Goal: Task Accomplishment & Management: Use online tool/utility

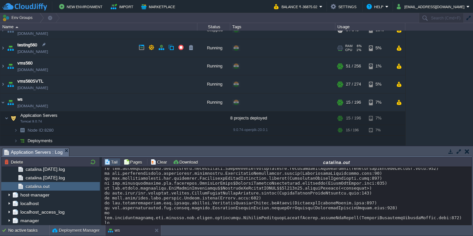
scroll to position [10112, 0]
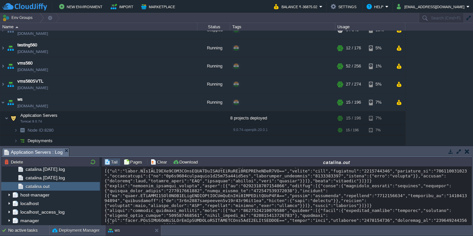
scroll to position [13060, 0]
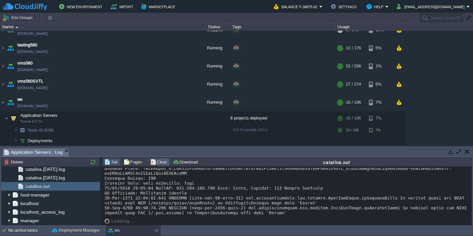
click at [156, 161] on button "Clear" at bounding box center [160, 162] width 18 height 6
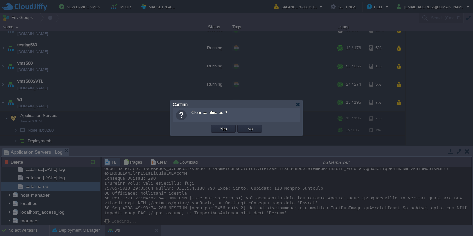
click at [218, 126] on button "Yes" at bounding box center [223, 129] width 11 height 6
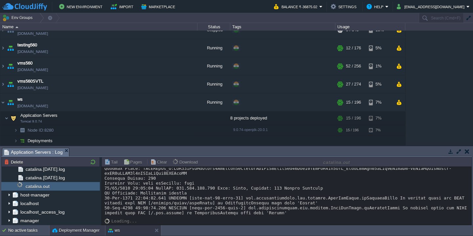
click at [60, 234] on div "Deployment Manager" at bounding box center [78, 230] width 56 height 11
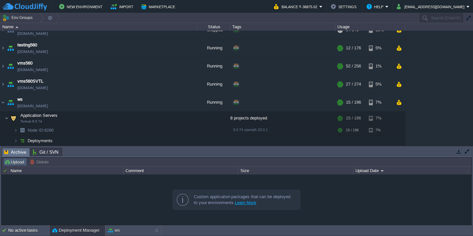
click at [8, 160] on button "Upload" at bounding box center [15, 162] width 22 height 6
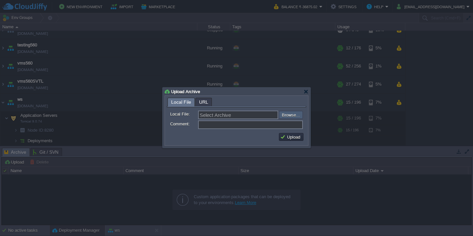
click at [290, 114] on input "file" at bounding box center [261, 115] width 83 height 8
type input "C:\fakepath\VMS-8-9-2025.war"
type input "VMS-8-9-2025.war"
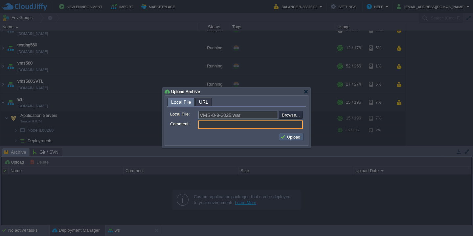
click at [291, 138] on button "Upload" at bounding box center [291, 137] width 22 height 6
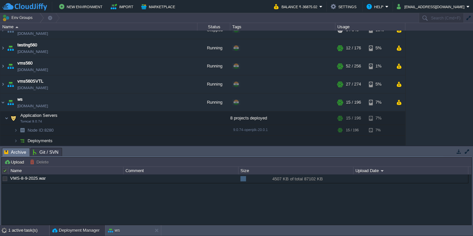
click at [21, 230] on div "1 active task(s)" at bounding box center [28, 230] width 41 height 11
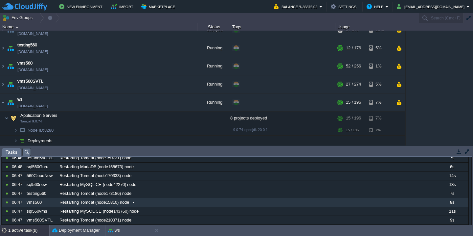
scroll to position [0, 0]
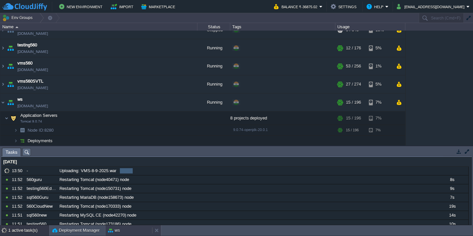
click at [122, 228] on div "ws" at bounding box center [128, 230] width 47 height 11
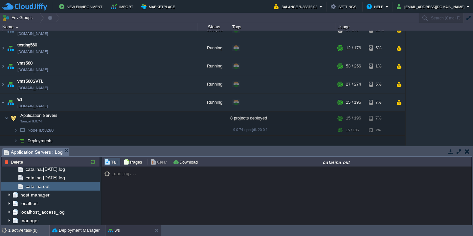
click at [67, 228] on button "Deployment Manager" at bounding box center [75, 230] width 47 height 7
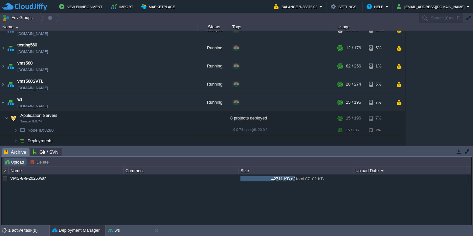
click at [14, 162] on button "Upload" at bounding box center [15, 162] width 22 height 6
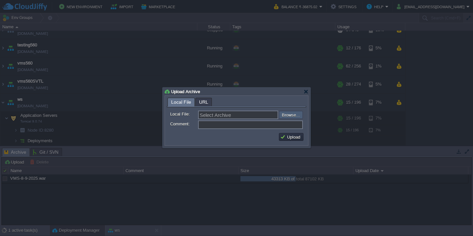
click at [294, 118] on input "file" at bounding box center [261, 115] width 83 height 8
type input "C:\fakepath\vmsAPI-8-9-2025.war"
type input "vmsAPI-8-9-2025.war"
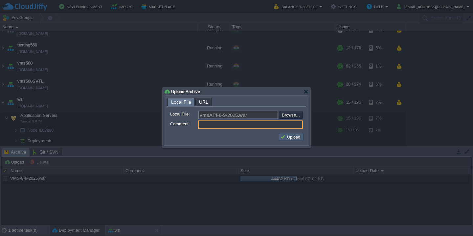
click at [291, 136] on button "Upload" at bounding box center [291, 137] width 22 height 6
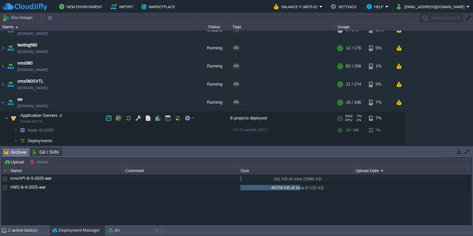
scroll to position [408, 0]
click at [15, 231] on div "2 active task(s)" at bounding box center [28, 230] width 41 height 11
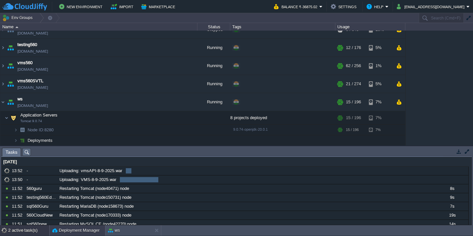
click at [70, 230] on button "Deployment Manager" at bounding box center [75, 230] width 47 height 7
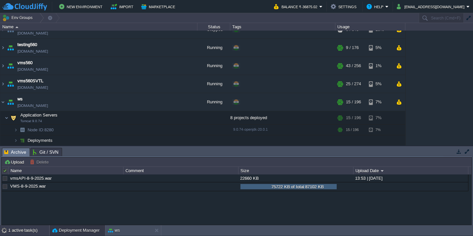
click at [22, 231] on div "1 active task(s)" at bounding box center [28, 230] width 41 height 11
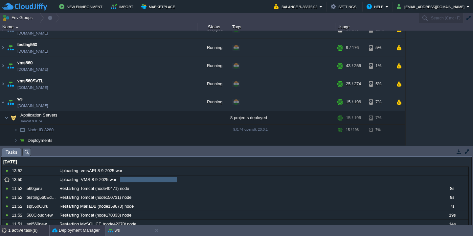
click at [75, 228] on button "Deployment Manager" at bounding box center [75, 230] width 47 height 7
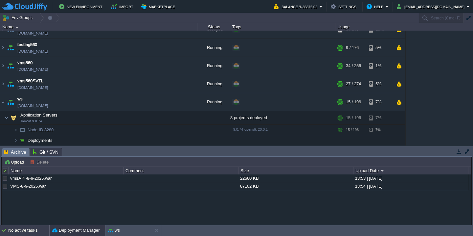
click at [33, 232] on div "No active tasks" at bounding box center [28, 230] width 41 height 11
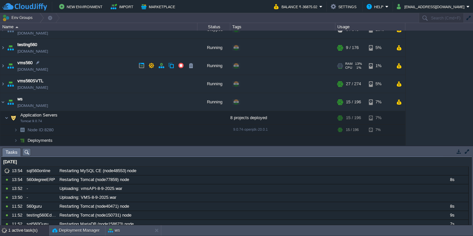
click at [79, 63] on td "vms560 [DOMAIN_NAME]" at bounding box center [98, 66] width 197 height 18
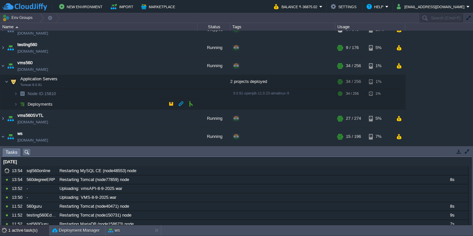
click at [75, 102] on td "Deployments" at bounding box center [98, 104] width 197 height 11
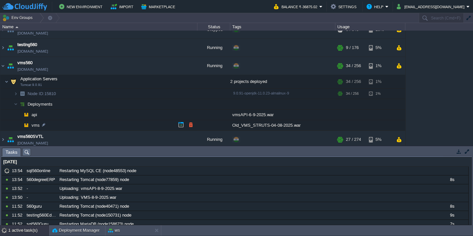
scroll to position [439, 0]
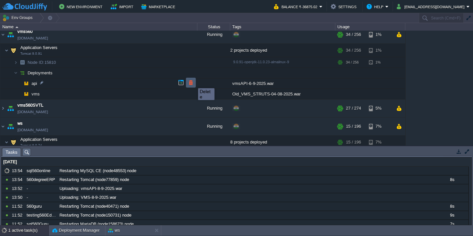
click at [193, 82] on button "button" at bounding box center [191, 83] width 6 height 6
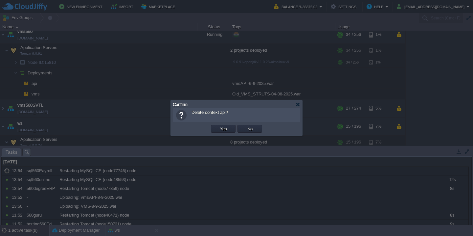
click at [218, 126] on button "Yes" at bounding box center [223, 129] width 11 height 6
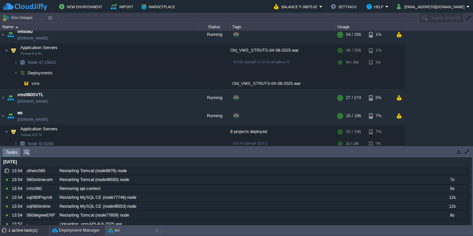
click at [65, 231] on button "Deployment Manager" at bounding box center [75, 230] width 47 height 7
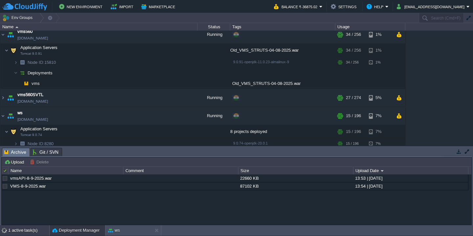
click at [29, 227] on div "1 active task(s)" at bounding box center [28, 230] width 41 height 11
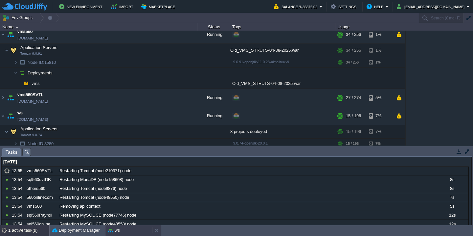
click at [127, 230] on div "ws" at bounding box center [128, 230] width 47 height 11
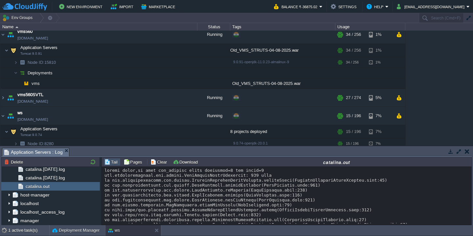
click at [158, 195] on div at bounding box center [287, 232] width 364 height 128
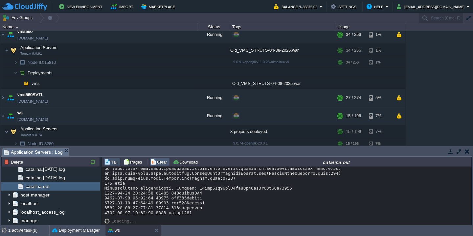
click at [158, 165] on td "Clear" at bounding box center [160, 162] width 20 height 8
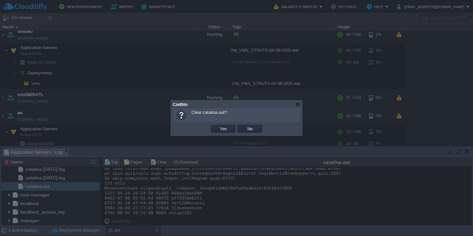
click at [218, 126] on button "Yes" at bounding box center [223, 129] width 11 height 6
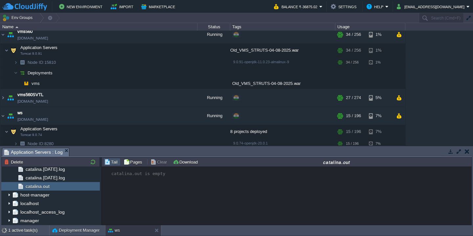
scroll to position [0, 0]
click at [18, 231] on div "No active tasks" at bounding box center [28, 230] width 41 height 11
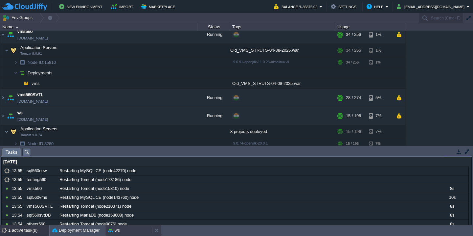
click at [114, 225] on div "ws" at bounding box center [128, 230] width 47 height 11
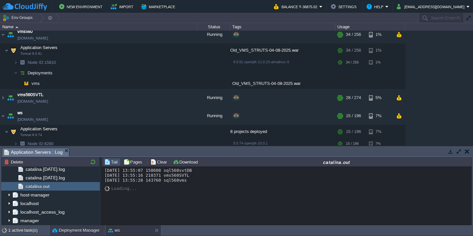
click at [71, 232] on button "Deployment Manager" at bounding box center [75, 230] width 47 height 7
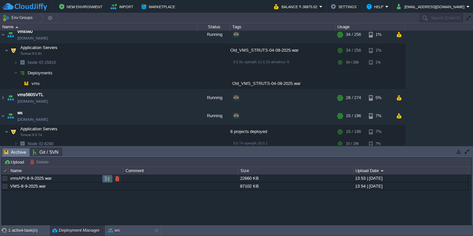
click at [105, 178] on button "button" at bounding box center [108, 178] width 6 height 6
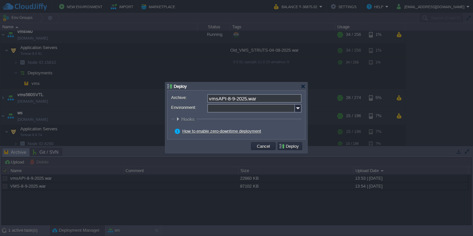
click at [219, 109] on input "Environment:" at bounding box center [251, 108] width 88 height 9
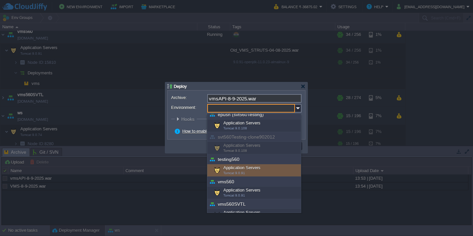
scroll to position [206, 0]
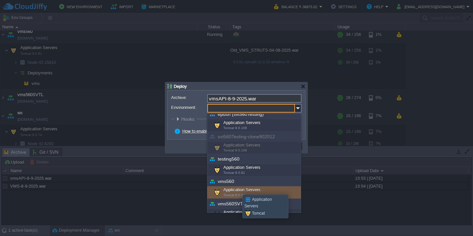
click at [238, 188] on div "Application Servers Tomcat 9.0.91" at bounding box center [254, 192] width 94 height 12
type input "Application Servers (vms560)"
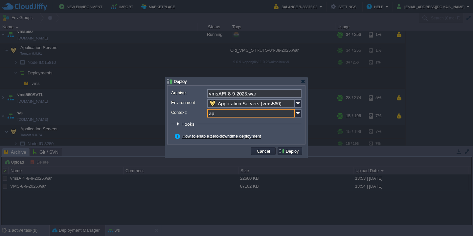
type input "api"
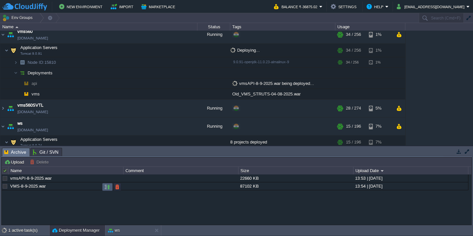
click at [106, 187] on button "button" at bounding box center [108, 187] width 6 height 6
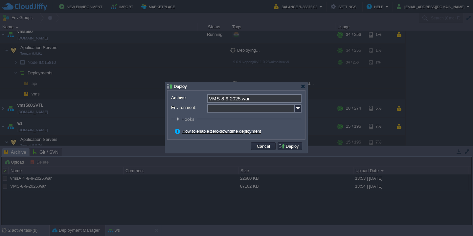
click at [239, 109] on input "Environment:" at bounding box center [251, 108] width 88 height 9
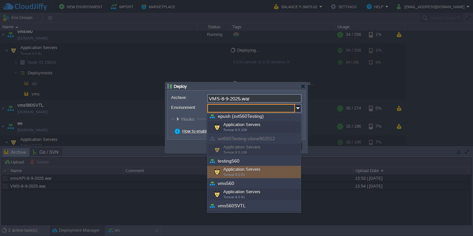
scroll to position [213, 0]
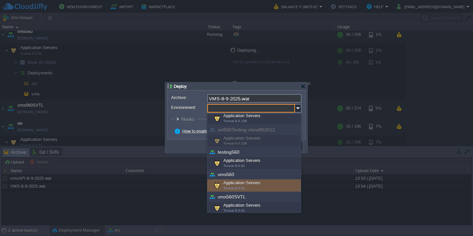
click at [238, 181] on div "Application Servers Tomcat 9.0.91" at bounding box center [254, 185] width 94 height 12
type input "Application Servers (vms560)"
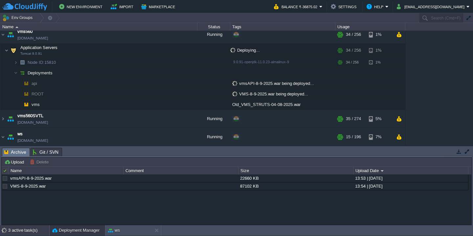
click at [25, 232] on div "3 active task(s)" at bounding box center [28, 230] width 41 height 11
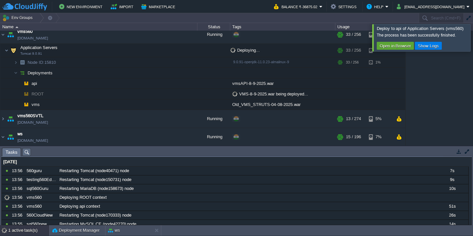
click at [473, 35] on div at bounding box center [481, 37] width 0 height 27
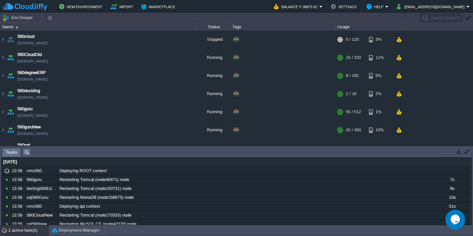
scroll to position [401, 0]
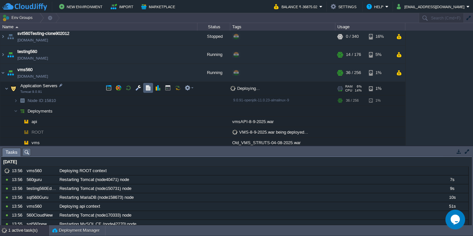
click at [148, 87] on button "button" at bounding box center [148, 88] width 6 height 6
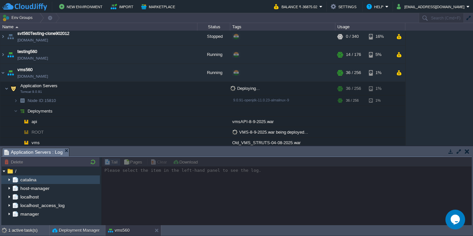
click at [9, 179] on img at bounding box center [9, 179] width 5 height 9
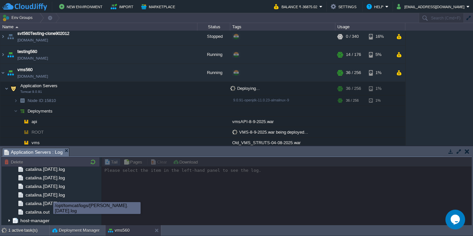
scroll to position [780, 0]
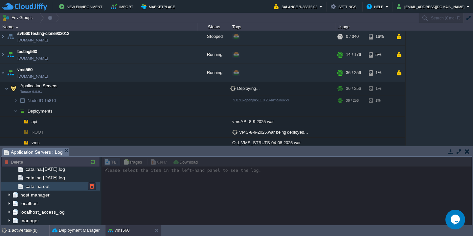
click at [61, 185] on div "catalina.out" at bounding box center [50, 186] width 99 height 9
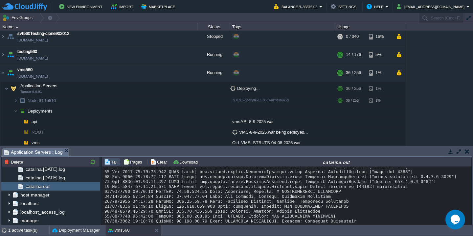
scroll to position [9383, 0]
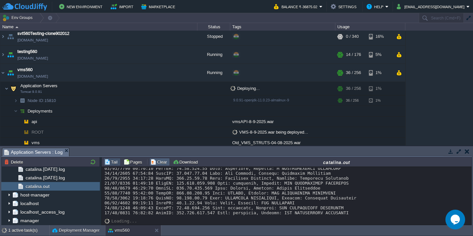
click at [159, 162] on button "Clear" at bounding box center [160, 162] width 18 height 6
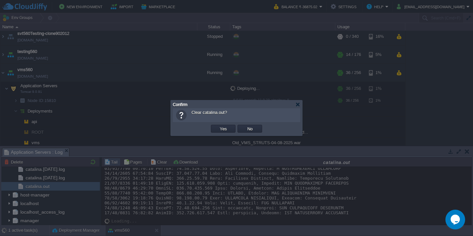
click at [218, 126] on button "Yes" at bounding box center [223, 129] width 11 height 6
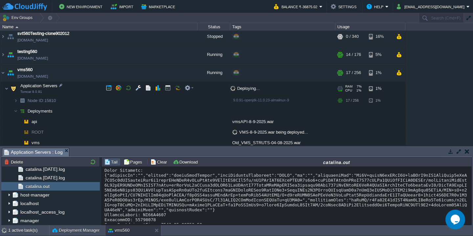
scroll to position [6410, 0]
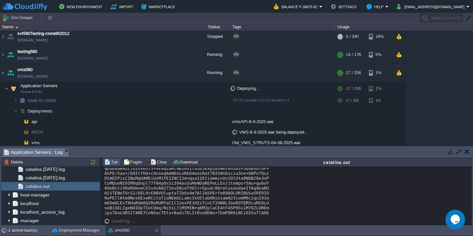
click at [456, 149] on button "button" at bounding box center [459, 151] width 6 height 6
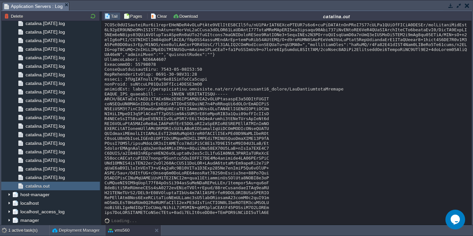
scroll to position [6265, 0]
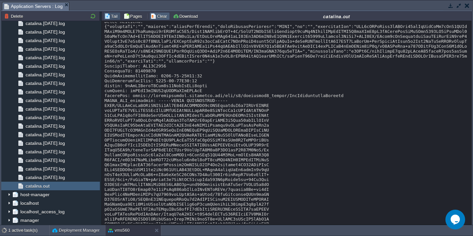
click at [158, 16] on button "Clear" at bounding box center [160, 16] width 18 height 6
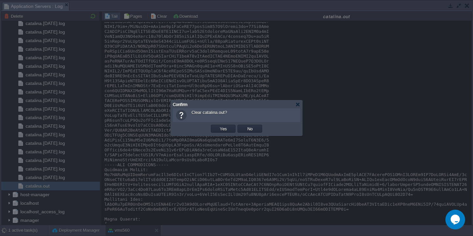
click at [218, 126] on button "Yes" at bounding box center [223, 129] width 11 height 6
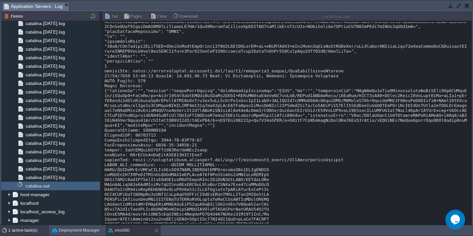
scroll to position [0, 0]
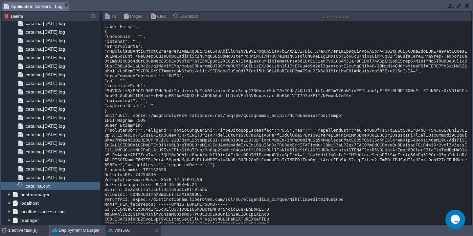
click at [12, 233] on div "1 active task(s)" at bounding box center [28, 230] width 41 height 11
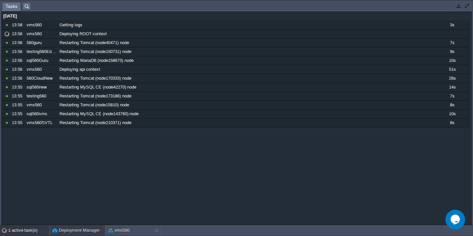
click at [70, 233] on div "Deployment Manager" at bounding box center [78, 230] width 56 height 11
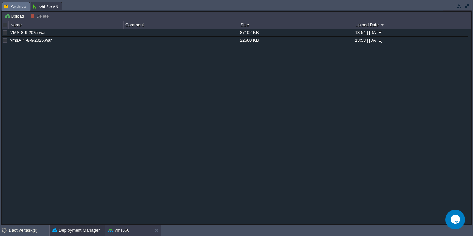
click at [123, 231] on button "vms560" at bounding box center [119, 230] width 22 height 7
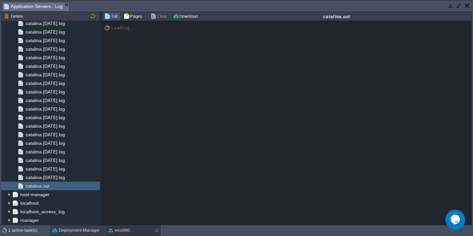
click at [69, 229] on button "Deployment Manager" at bounding box center [75, 230] width 47 height 7
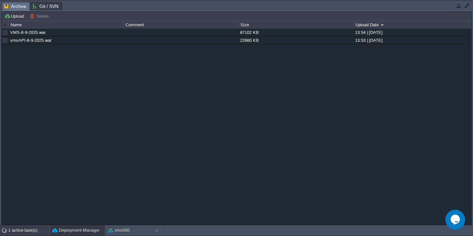
click at [17, 230] on div "1 active task(s)" at bounding box center [28, 230] width 41 height 11
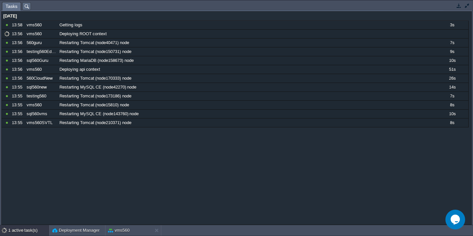
click at [466, 5] on button "button" at bounding box center [467, 6] width 6 height 6
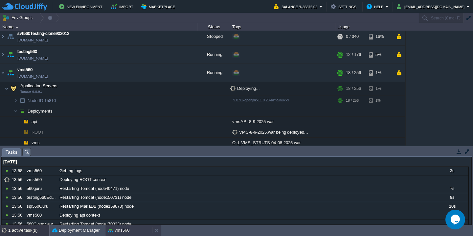
click at [125, 232] on button "vms560" at bounding box center [119, 230] width 22 height 7
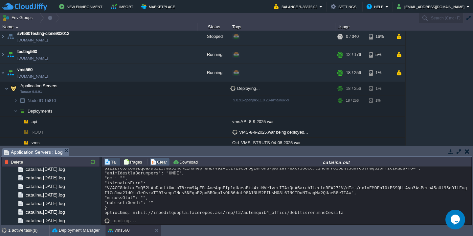
click at [161, 163] on button "Clear" at bounding box center [160, 162] width 18 height 6
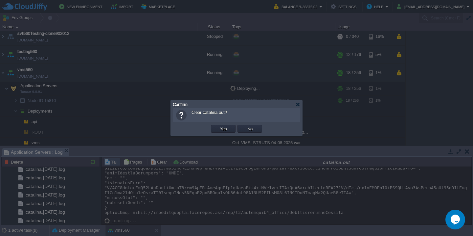
click at [218, 126] on button "Yes" at bounding box center [223, 129] width 11 height 6
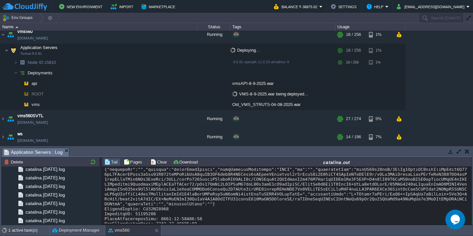
scroll to position [0, 0]
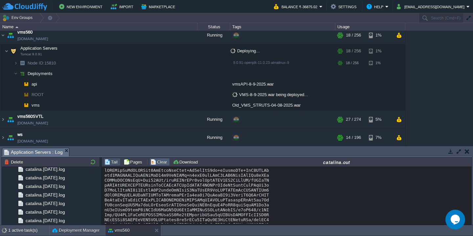
click at [156, 163] on button "Clear" at bounding box center [160, 162] width 18 height 6
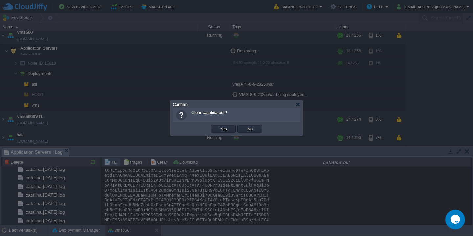
click at [218, 126] on button "Yes" at bounding box center [223, 129] width 11 height 6
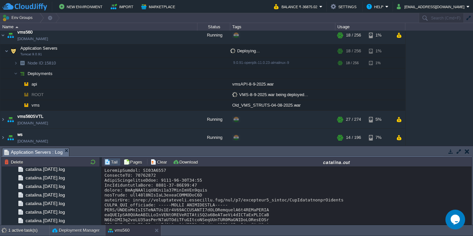
scroll to position [6401, 0]
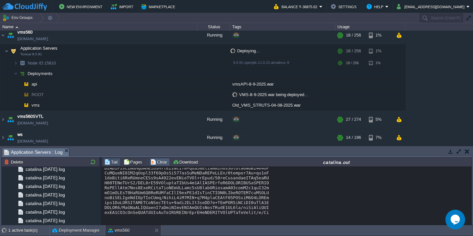
click at [159, 163] on button "Clear" at bounding box center [160, 162] width 18 height 6
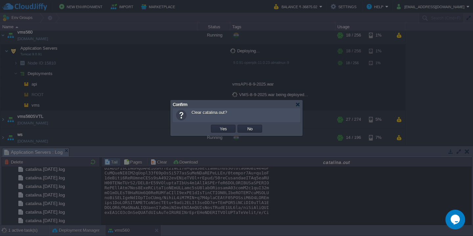
click at [218, 126] on button "Yes" at bounding box center [223, 129] width 11 height 6
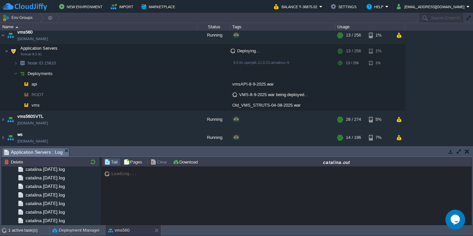
scroll to position [6470, 0]
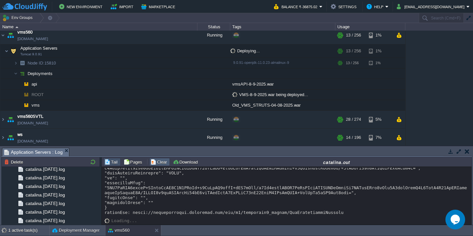
click at [159, 160] on button "Clear" at bounding box center [160, 162] width 18 height 6
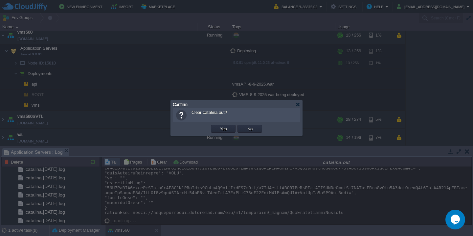
click at [218, 126] on button "Yes" at bounding box center [223, 129] width 11 height 6
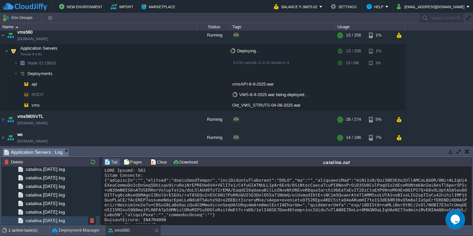
scroll to position [6440, 0]
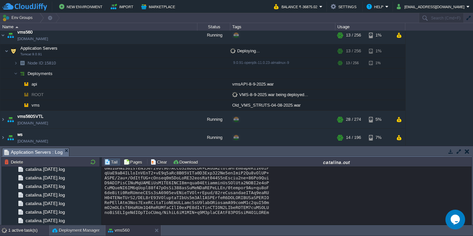
click at [15, 229] on div "1 active task(s)" at bounding box center [28, 230] width 41 height 11
